Goal: Task Accomplishment & Management: Manage account settings

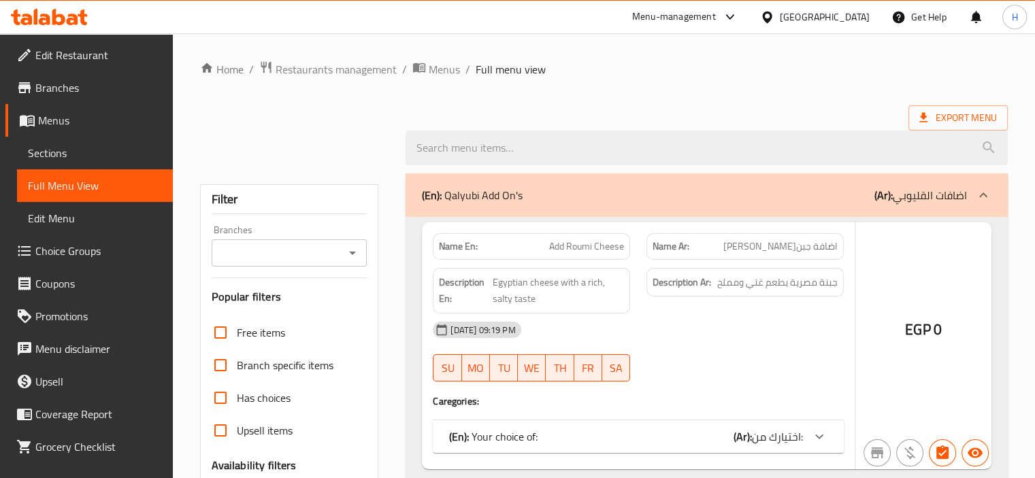
click at [20, 10] on div at bounding box center [517, 239] width 1035 height 478
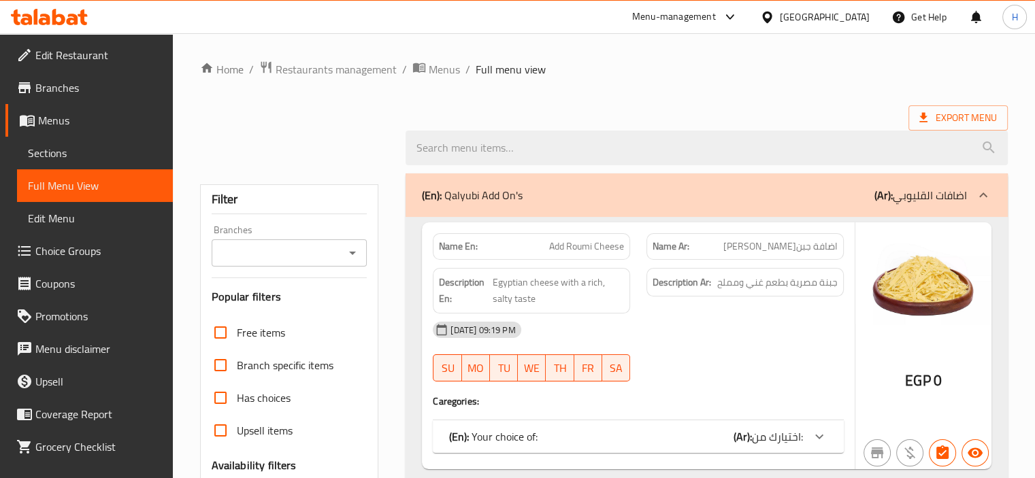
click at [33, 33] on div "​ Menu-management Egypt Get Help H Edit Restaurant Branches Menus Sections Full…" at bounding box center [517, 255] width 1035 height 445
click at [34, 18] on icon at bounding box center [36, 17] width 4 height 16
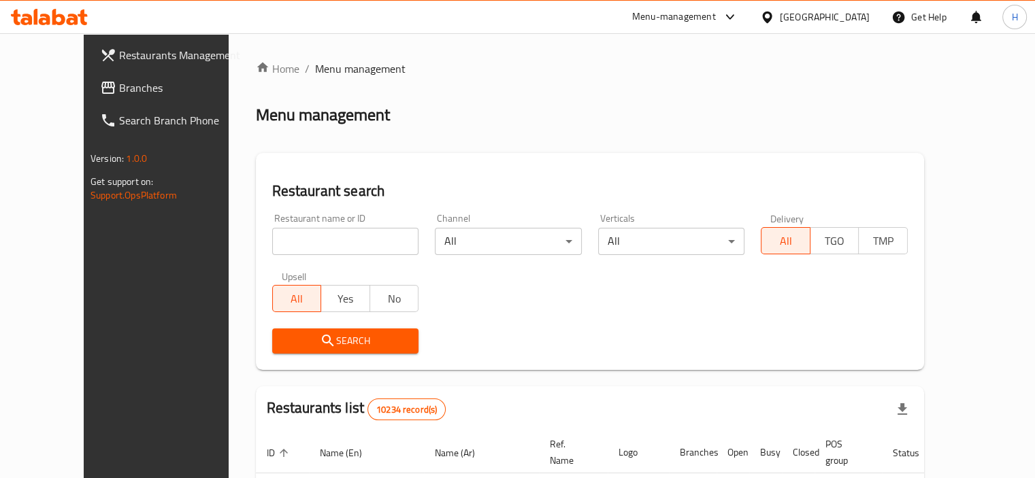
click at [119, 92] on span "Branches" at bounding box center [182, 88] width 127 height 16
